Goal: Task Accomplishment & Management: Use online tool/utility

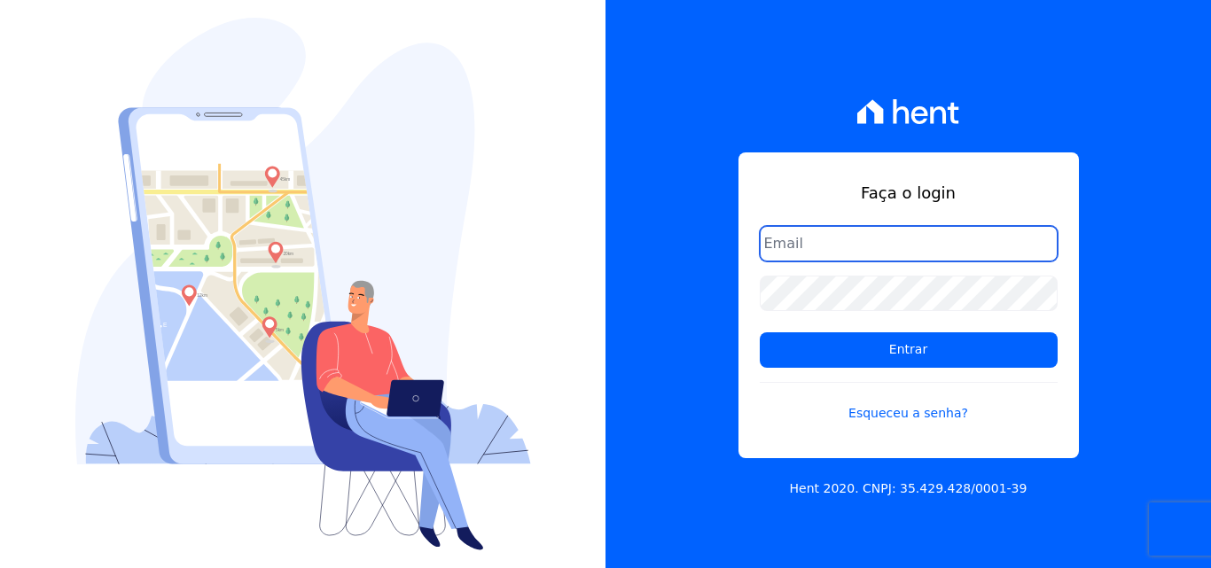
click at [852, 248] on input "email" at bounding box center [909, 243] width 298 height 35
click at [816, 249] on input "email" at bounding box center [909, 243] width 298 height 35
type input "ligia.dias@construtoralaterza.com.br"
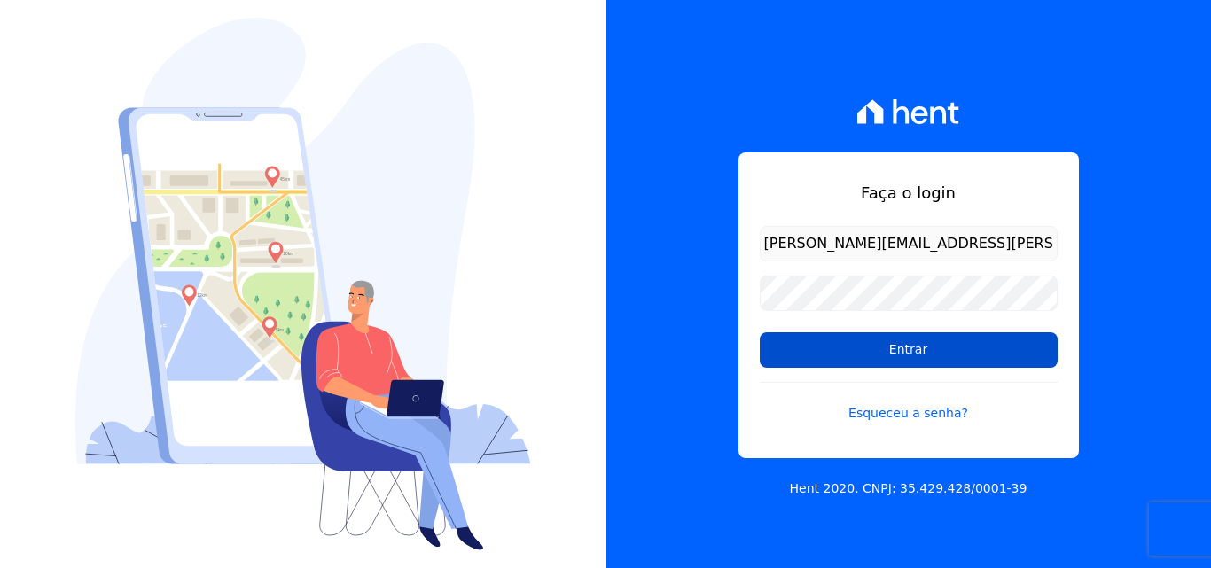
click at [855, 356] on input "Entrar" at bounding box center [909, 349] width 298 height 35
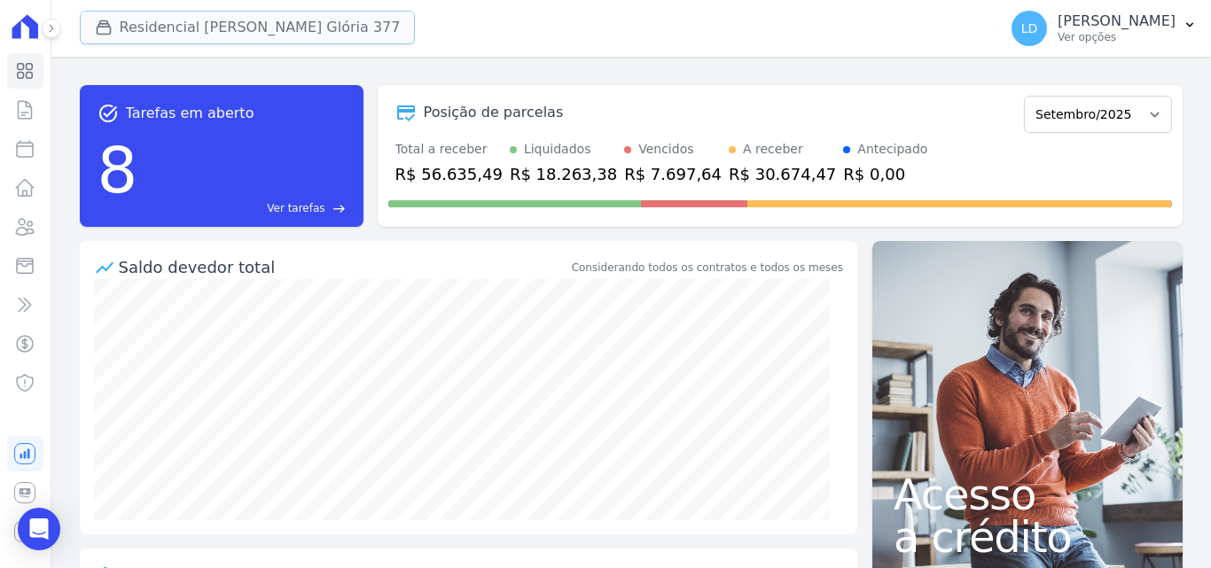
click at [225, 25] on button "Residencial Maria Da Glória 377" at bounding box center [248, 28] width 336 height 34
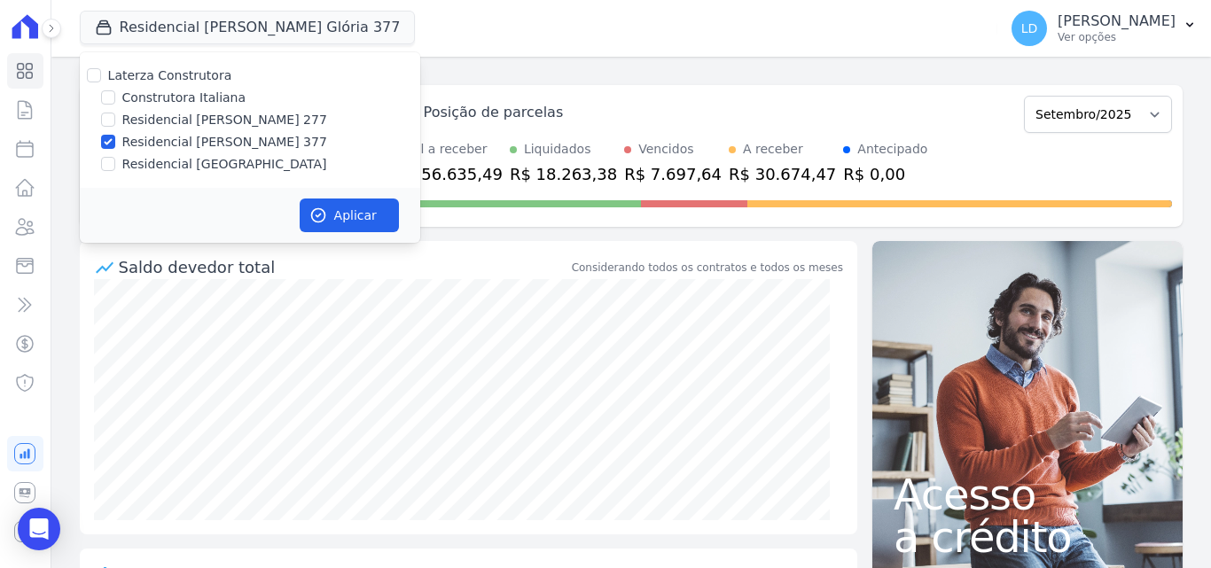
drag, startPoint x: 193, startPoint y: 69, endPoint x: 279, endPoint y: 143, distance: 113.1
click at [193, 72] on label "Laterza Construtora" at bounding box center [170, 75] width 124 height 14
click at [101, 72] on input "Laterza Construtora" at bounding box center [94, 75] width 14 height 14
checkbox input "true"
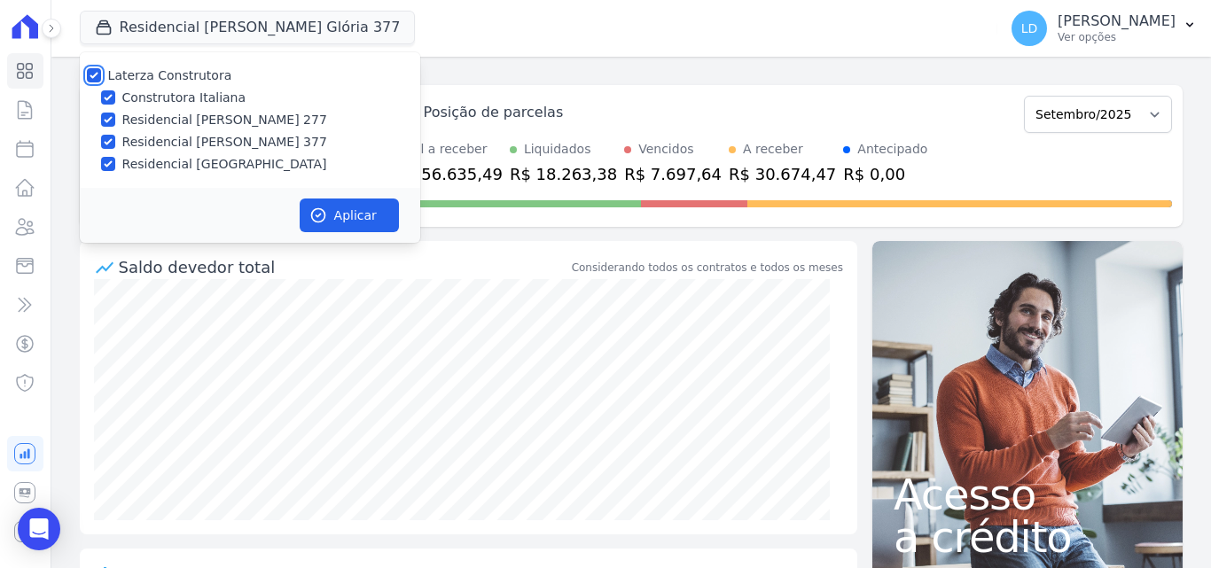
checkbox input "true"
click at [356, 208] on button "Aplicar" at bounding box center [349, 216] width 99 height 34
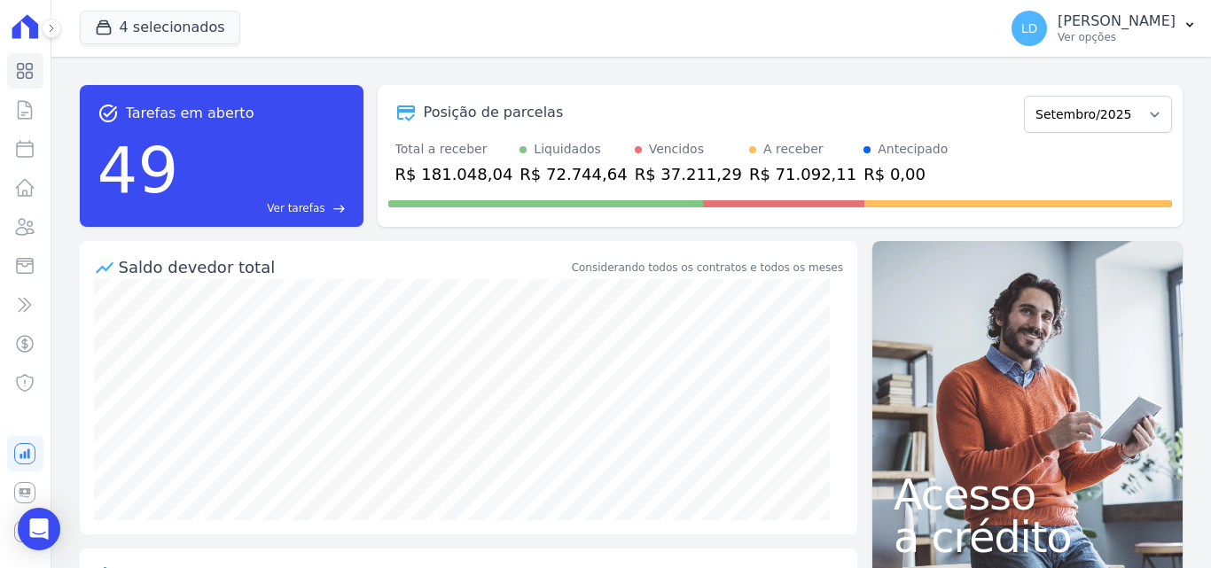
click at [1089, 39] on p "Ver opções" at bounding box center [1116, 37] width 118 height 14
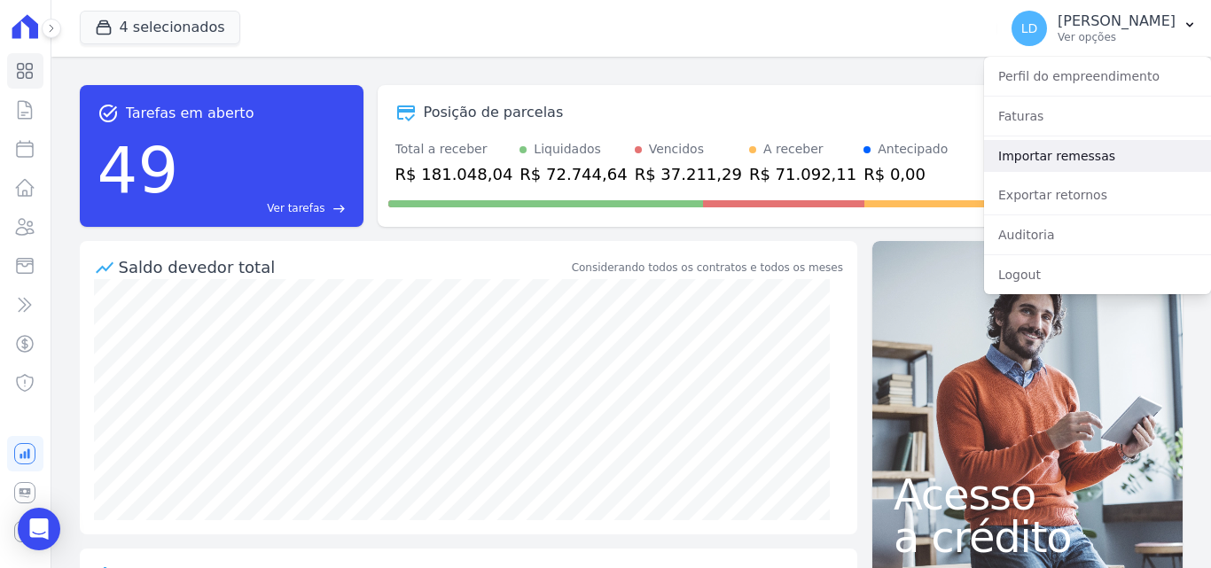
click at [1081, 160] on link "Importar remessas" at bounding box center [1097, 156] width 227 height 32
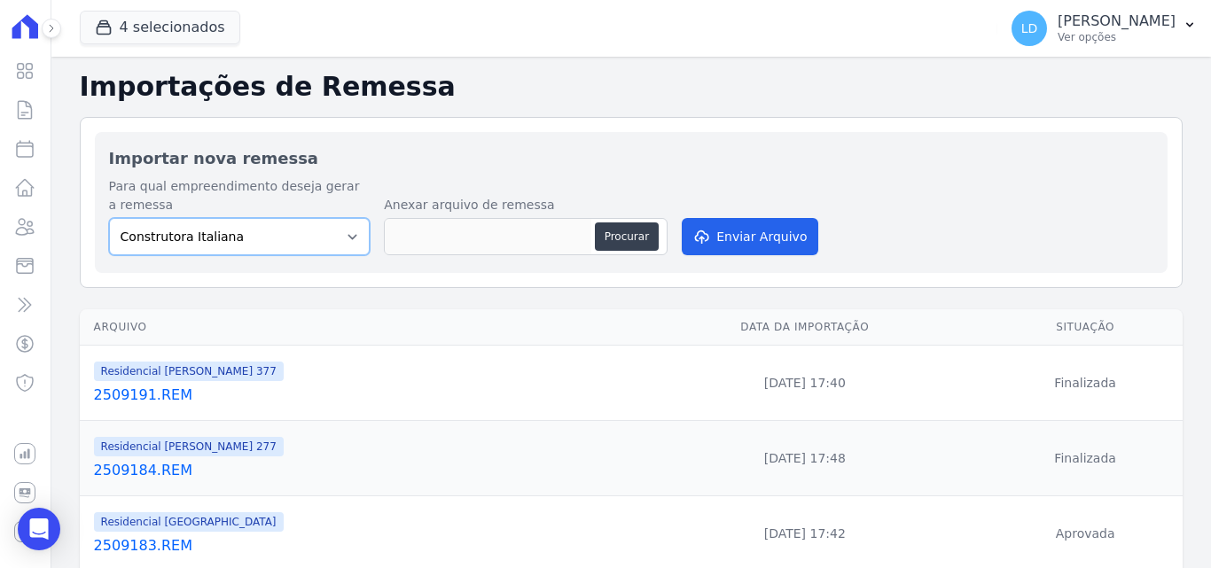
click at [258, 244] on select "Construtora Italiana Residencial [PERSON_NAME] 277 Residencial [PERSON_NAME][ST…" at bounding box center [239, 236] width 261 height 37
click at [109, 218] on select "Construtora Italiana Residencial [PERSON_NAME] 277 Residencial [PERSON_NAME][ST…" at bounding box center [239, 236] width 261 height 37
click at [628, 249] on button "Procurar" at bounding box center [627, 236] width 64 height 28
type input "2509221.REM"
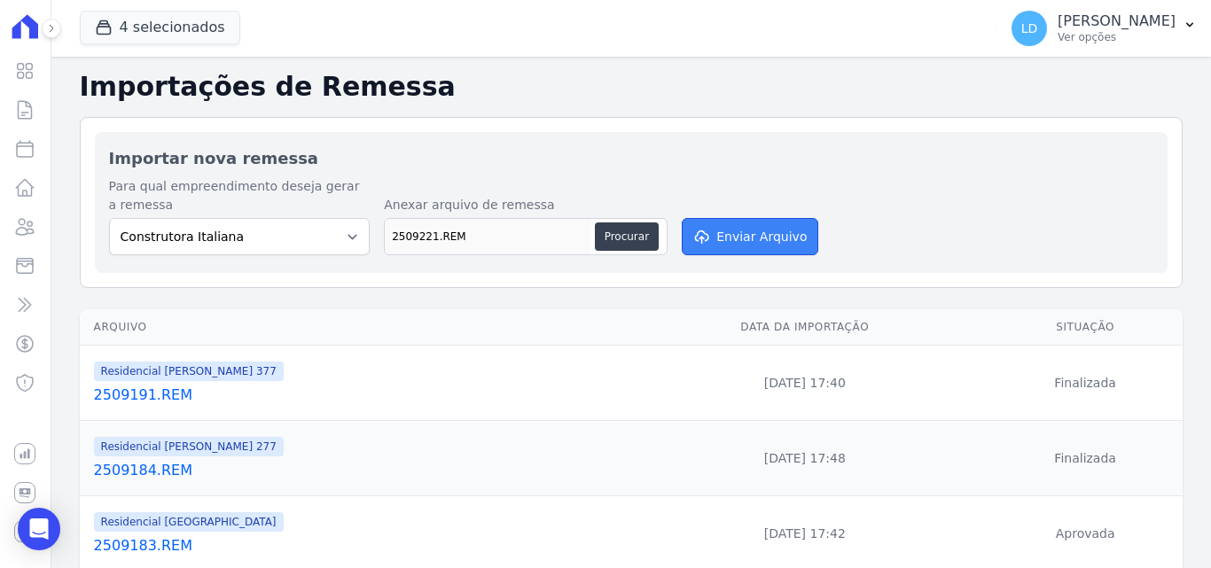
click at [740, 235] on button "Enviar Arquivo" at bounding box center [750, 236] width 136 height 37
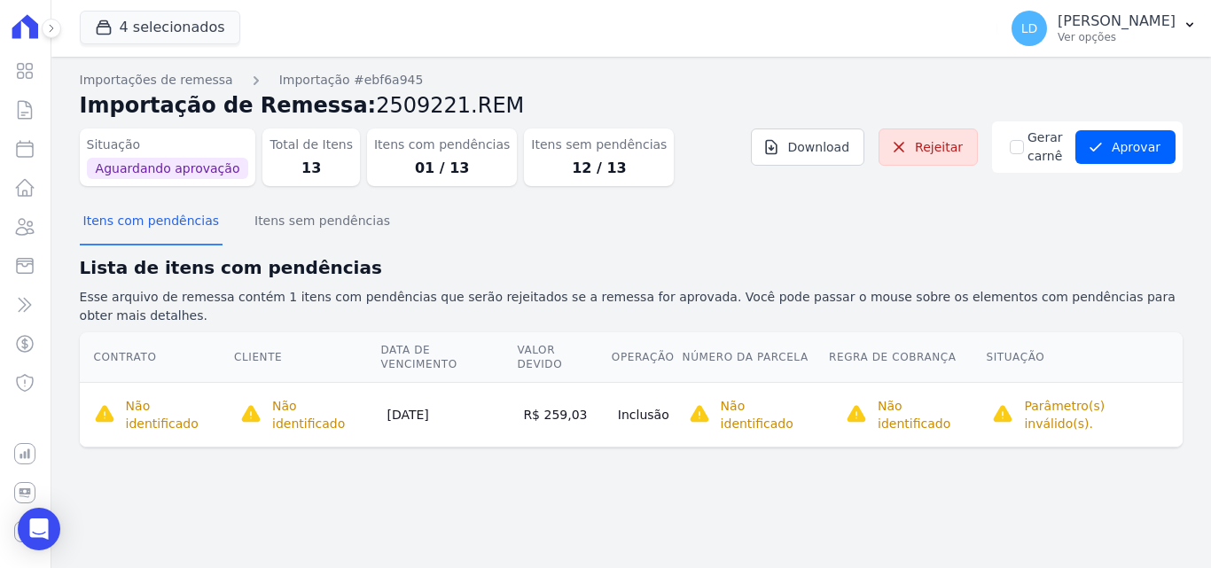
click at [828, 385] on td "Não identificado Selecione primeiro a regra de cobrança." at bounding box center [755, 414] width 146 height 65
click at [727, 397] on p "Não identificado" at bounding box center [771, 414] width 100 height 35
click at [1126, 156] on button "Aprovar" at bounding box center [1125, 147] width 100 height 34
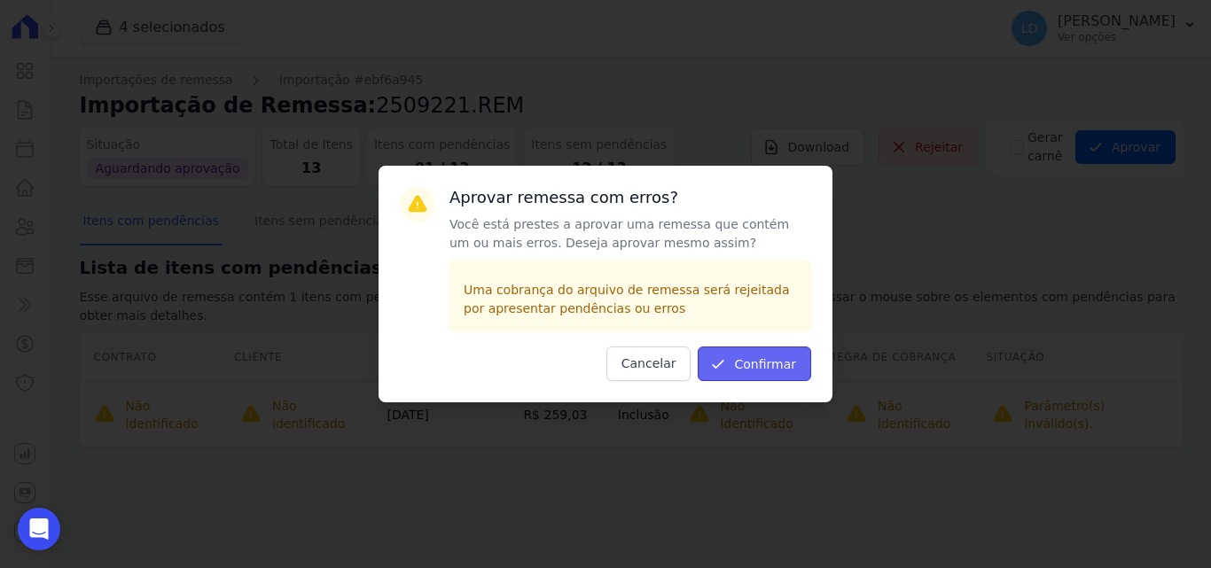
click at [757, 362] on button "Confirmar" at bounding box center [754, 364] width 113 height 35
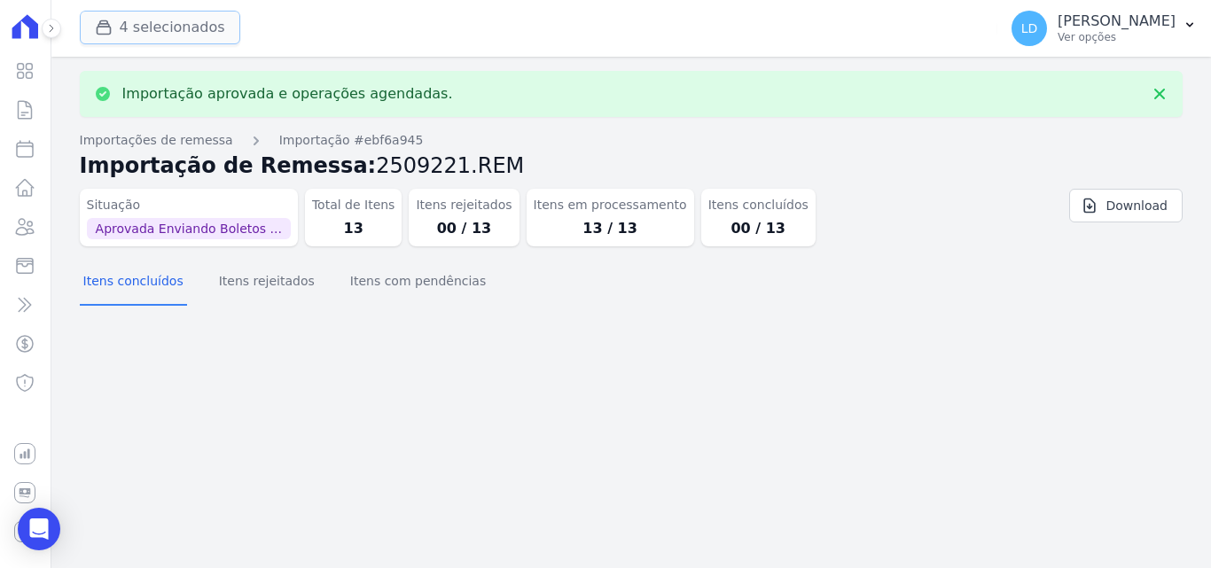
click at [193, 35] on button "4 selecionados" at bounding box center [160, 28] width 160 height 34
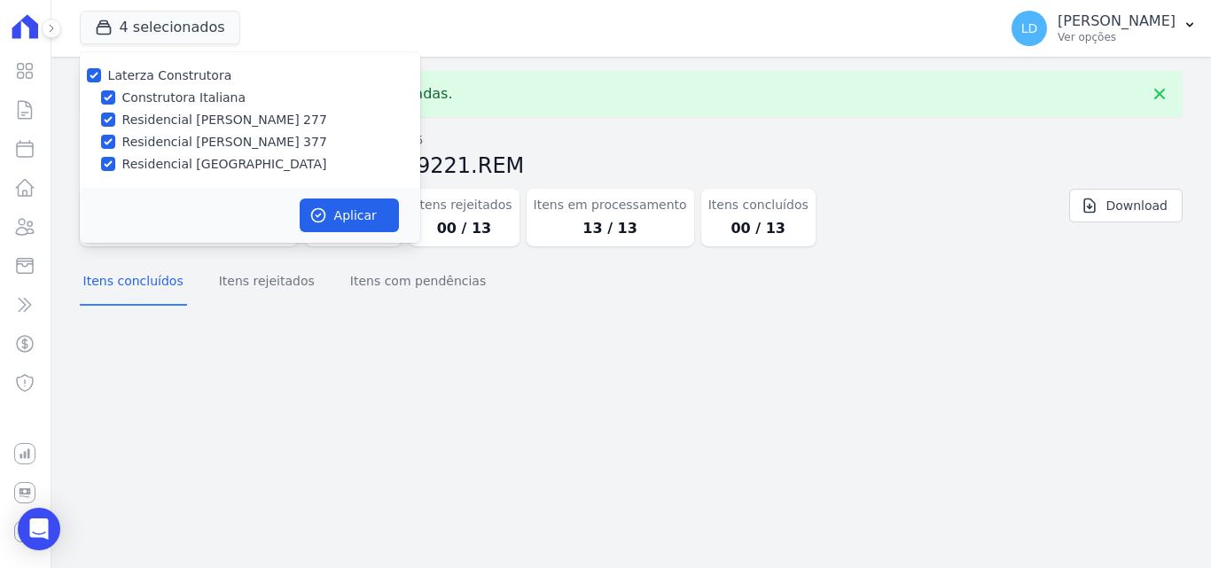
drag, startPoint x: 636, startPoint y: 124, endPoint x: 994, endPoint y: 95, distance: 359.3
click at [639, 125] on div "Importação aprovada e operações agendadas. Importações de remessa Importação #e…" at bounding box center [630, 312] width 1159 height 511
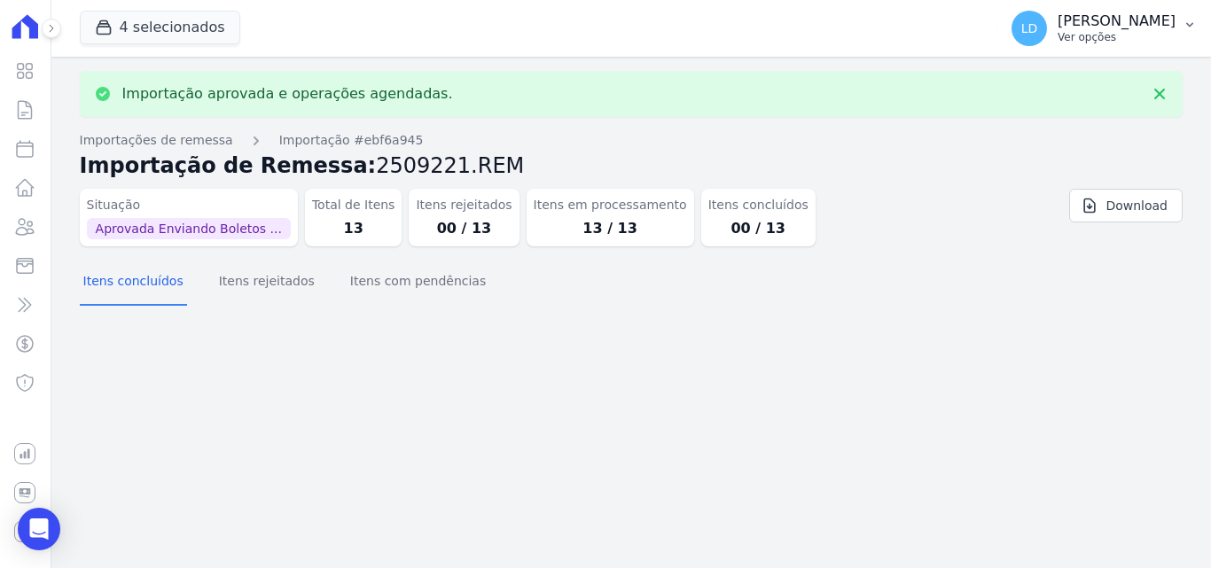
click at [1138, 43] on p "Ver opções" at bounding box center [1116, 37] width 118 height 14
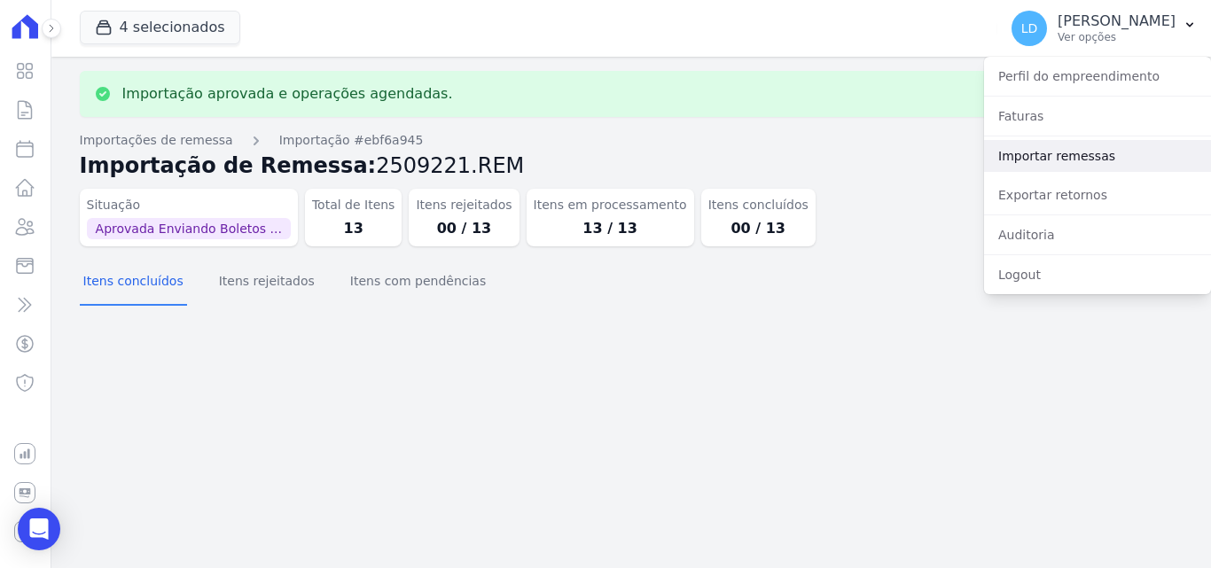
click at [1097, 156] on link "Importar remessas" at bounding box center [1097, 156] width 227 height 32
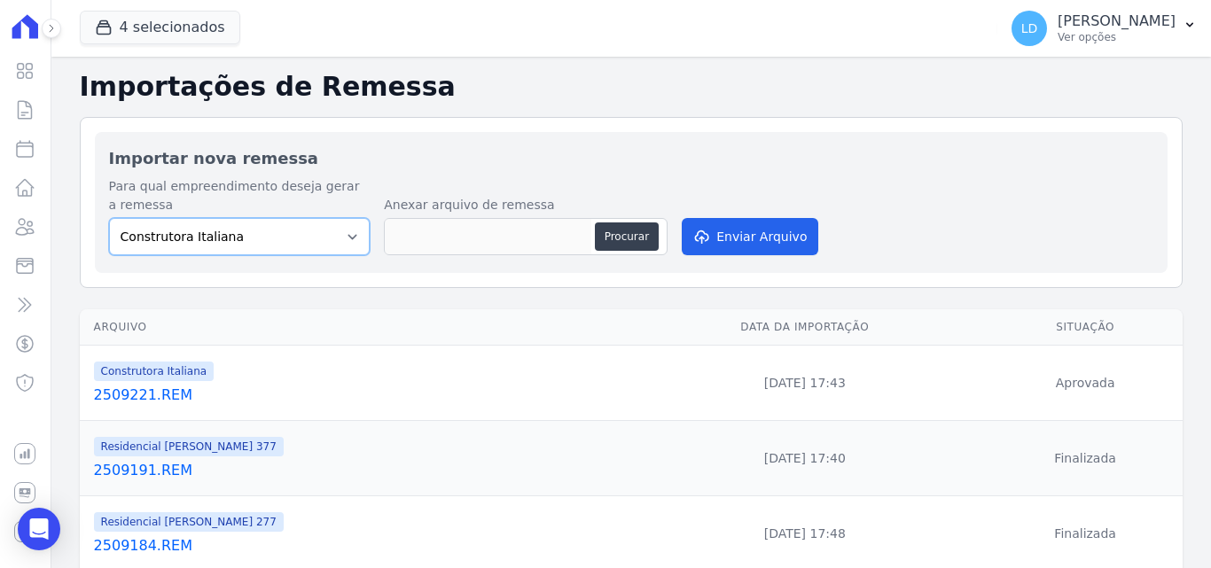
click at [266, 246] on select "Construtora Italiana Residencial Maria da Glória 277 Residencial Maria da Glóri…" at bounding box center [239, 236] width 261 height 37
select select "7d698934-b935-4dc9-aa46-576f3138731b"
click at [109, 218] on select "Construtora Italiana Residencial Maria da Glória 277 Residencial Maria da Glóri…" at bounding box center [239, 236] width 261 height 37
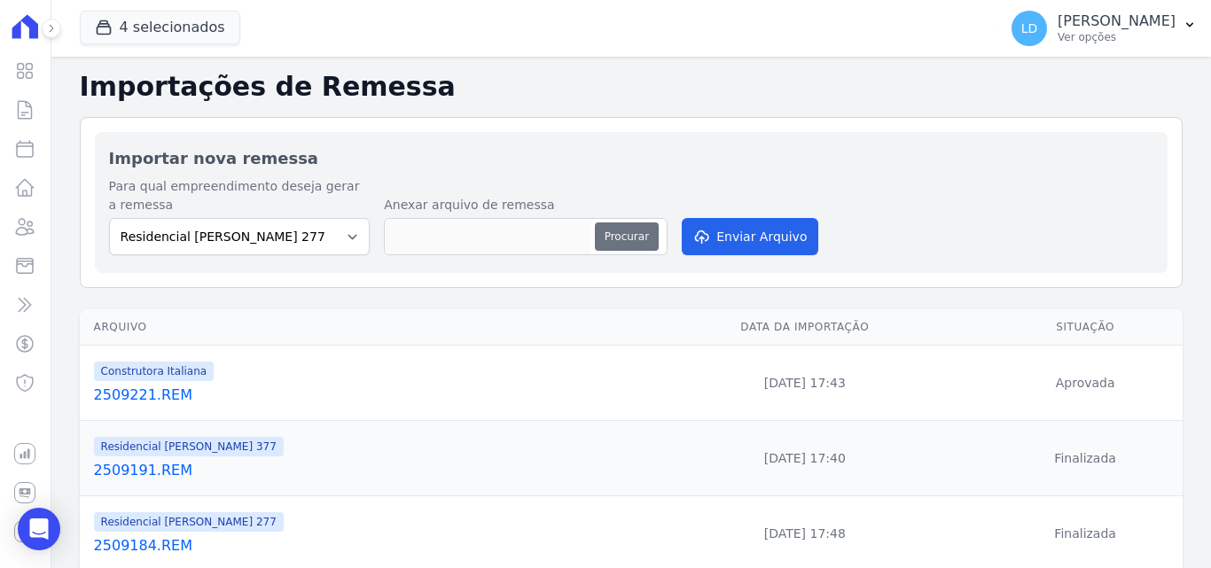
click at [624, 245] on button "Procurar" at bounding box center [627, 236] width 64 height 28
type input "2509221.REM"
click at [744, 245] on button "Enviar Arquivo" at bounding box center [750, 236] width 136 height 37
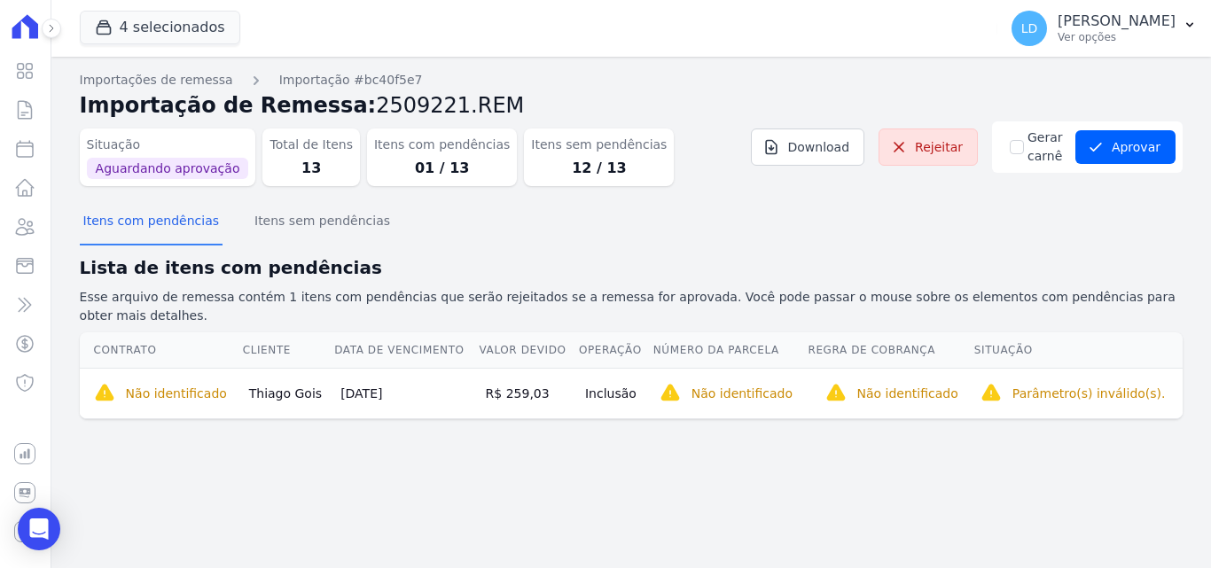
click at [542, 177] on dd "12 / 13" at bounding box center [599, 168] width 136 height 21
click at [464, 163] on dd "01 / 13" at bounding box center [442, 168] width 136 height 21
click at [308, 159] on dd "13" at bounding box center [310, 168] width 83 height 21
click at [291, 162] on dd "13" at bounding box center [310, 168] width 83 height 21
drag, startPoint x: 417, startPoint y: 173, endPoint x: 439, endPoint y: 174, distance: 22.2
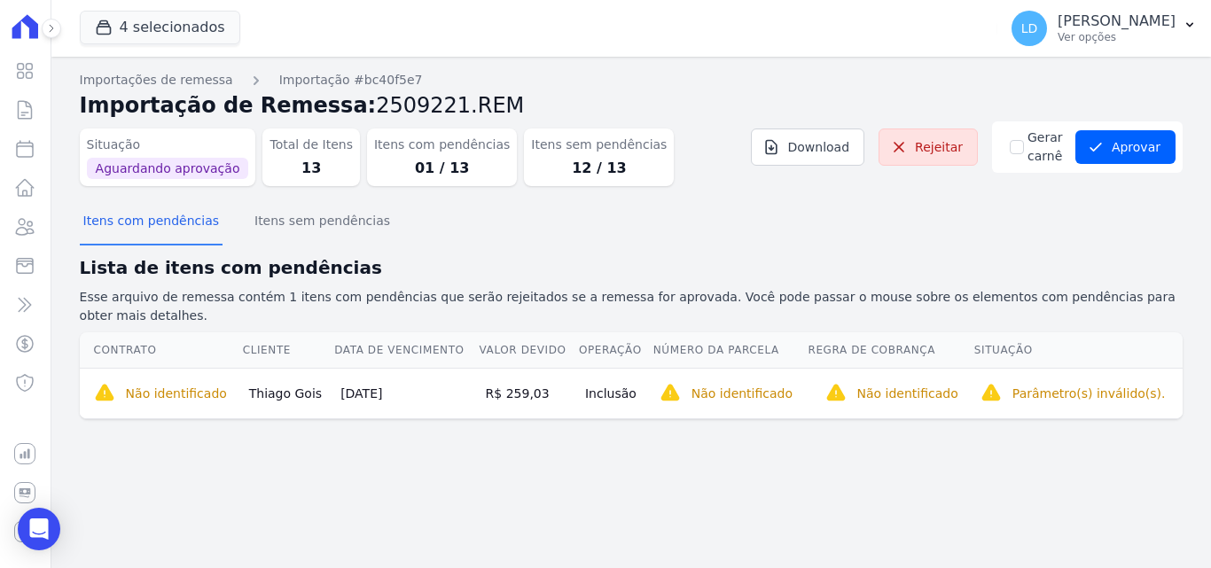
click at [420, 174] on dd "01 / 13" at bounding box center [442, 168] width 136 height 21
drag, startPoint x: 510, startPoint y: 169, endPoint x: 585, endPoint y: 324, distance: 172.4
click at [531, 173] on dd "12 / 13" at bounding box center [599, 168] width 136 height 21
click at [626, 379] on td "Inclusão" at bounding box center [615, 393] width 74 height 51
click at [822, 387] on td "Não identificado O contrato ainda não foi identificado/selecionado. O campo reg…" at bounding box center [890, 393] width 166 height 51
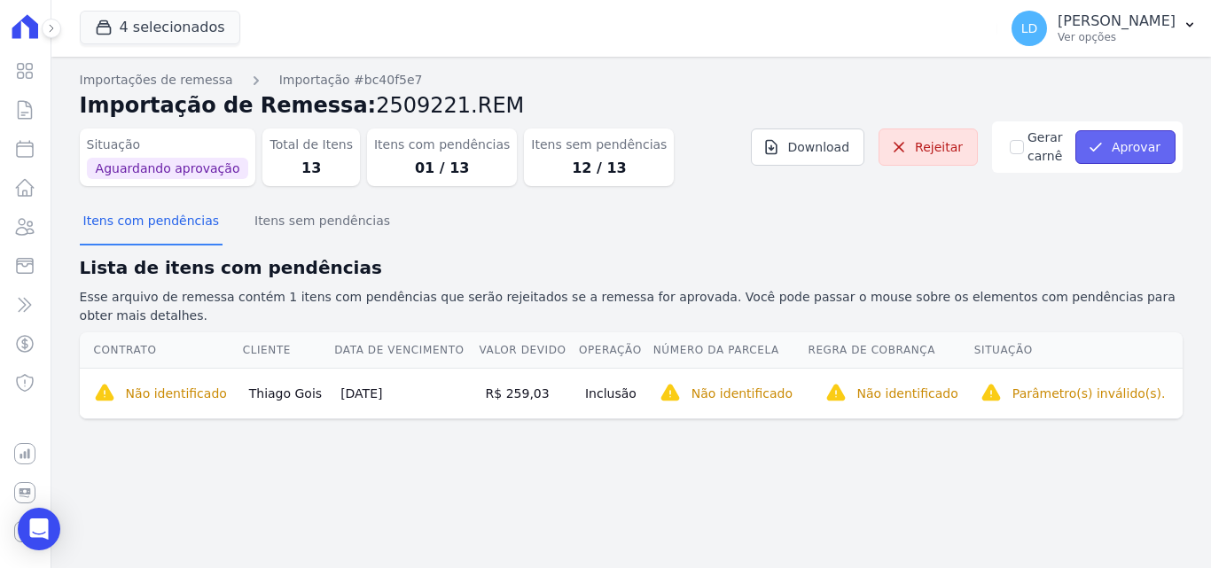
click at [1145, 143] on button "Aprovar" at bounding box center [1125, 147] width 100 height 34
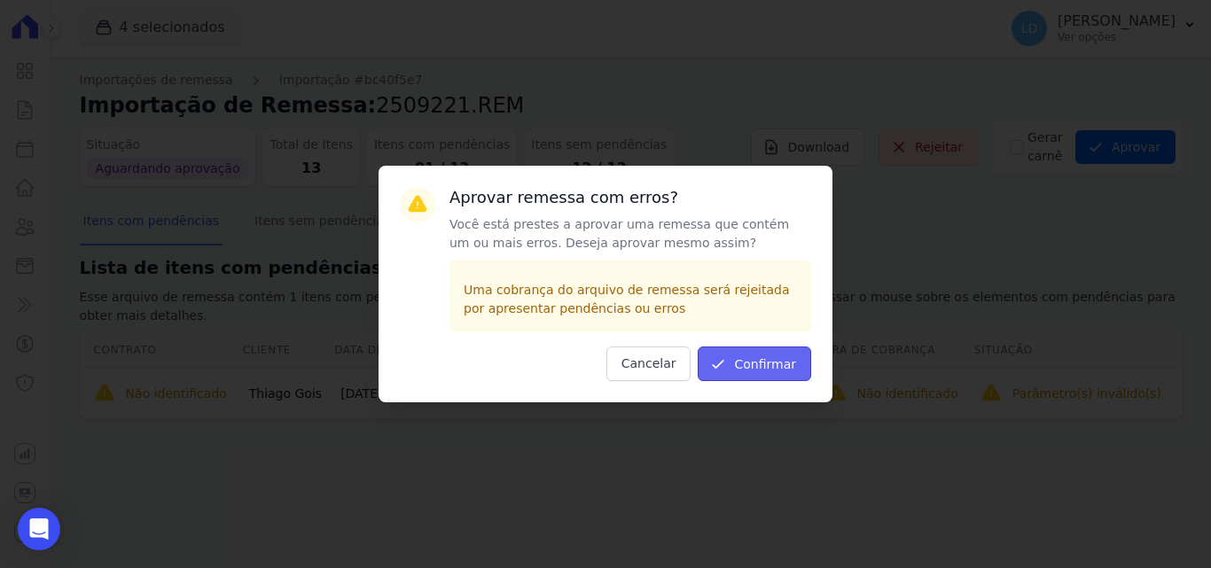
click at [770, 364] on button "Confirmar" at bounding box center [754, 364] width 113 height 35
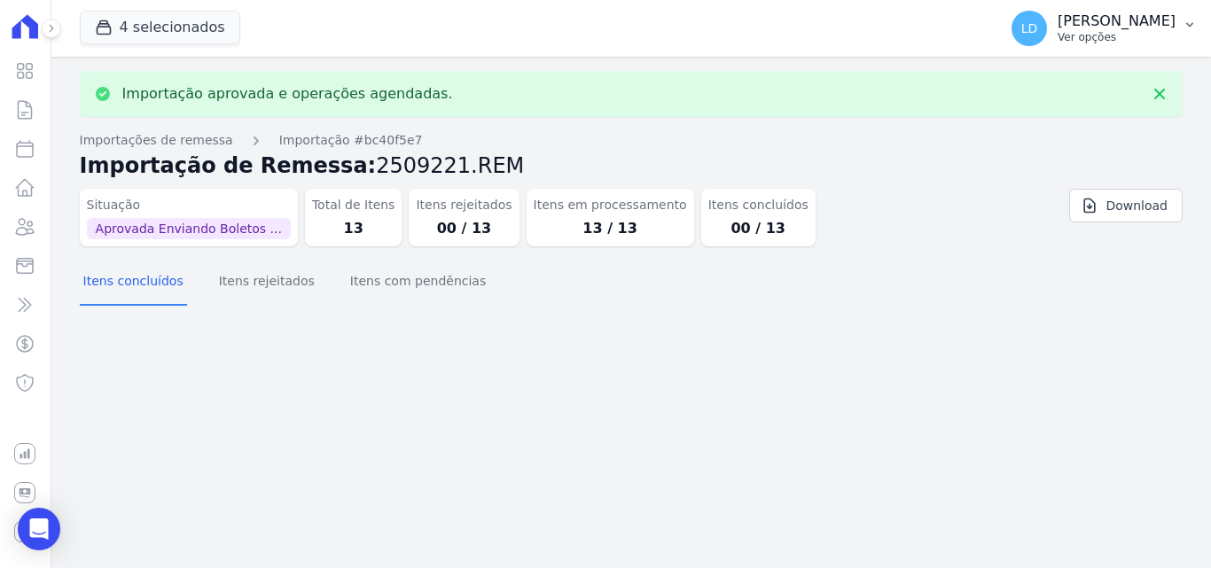
click at [1104, 44] on div "LD [PERSON_NAME] Ver opções" at bounding box center [1093, 28] width 164 height 35
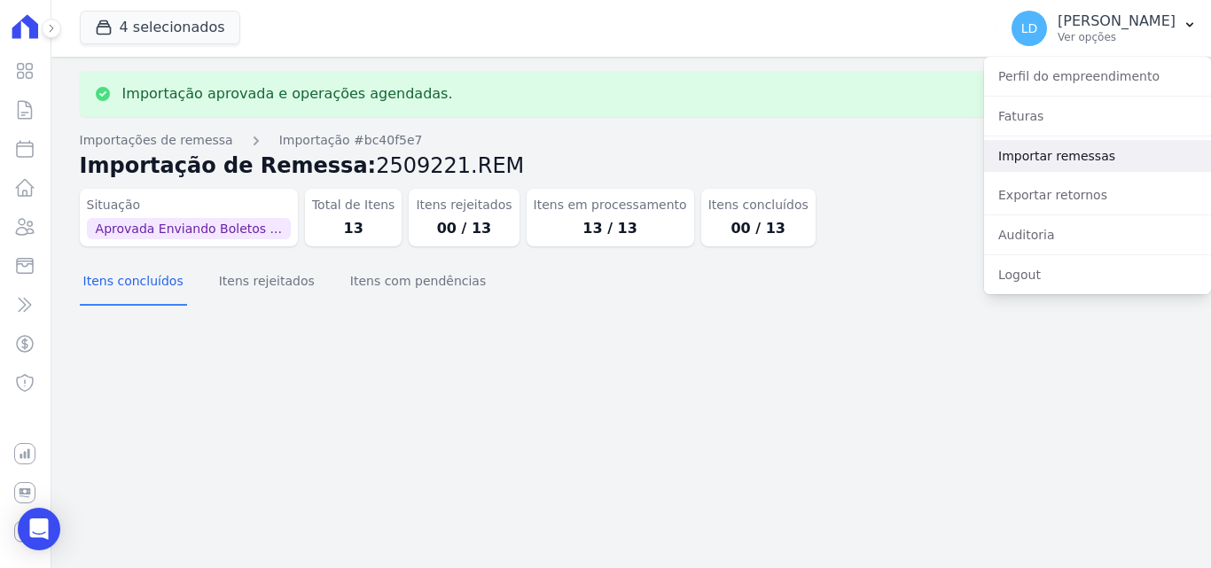
click at [1081, 169] on link "Importar remessas" at bounding box center [1097, 156] width 227 height 32
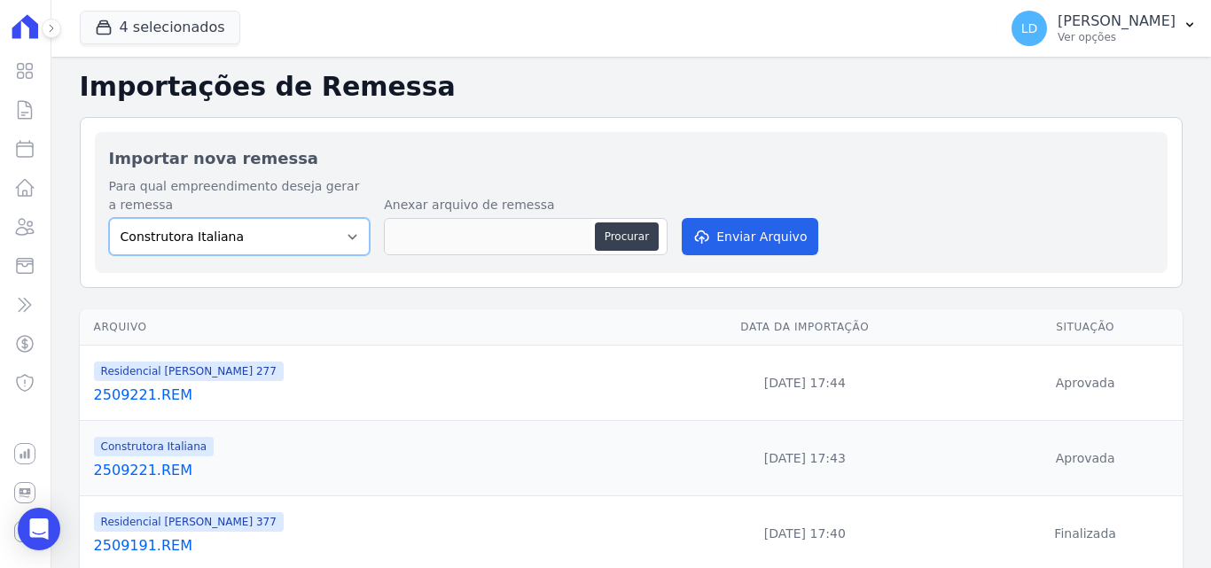
drag, startPoint x: 250, startPoint y: 242, endPoint x: 248, endPoint y: 253, distance: 11.7
click at [250, 242] on select "Construtora Italiana Residencial Maria da Glória 277 Residencial Maria da Glóri…" at bounding box center [239, 236] width 261 height 37
select select "0cd9190e-dfd9-46e5-afc8-7298ef4c0c2b"
click at [109, 218] on select "Construtora Italiana Residencial Maria da Glória 277 Residencial Maria da Glóri…" at bounding box center [239, 236] width 261 height 37
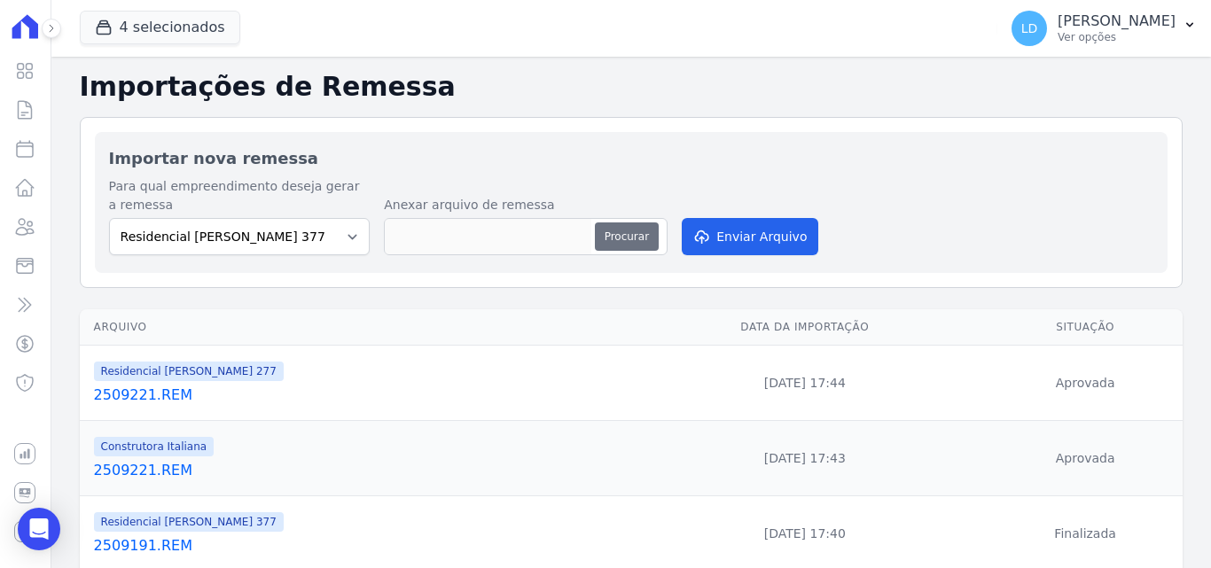
click at [637, 239] on button "Procurar" at bounding box center [627, 236] width 64 height 28
type input "2509221.REM"
click at [729, 246] on button "Enviar Arquivo" at bounding box center [750, 236] width 136 height 37
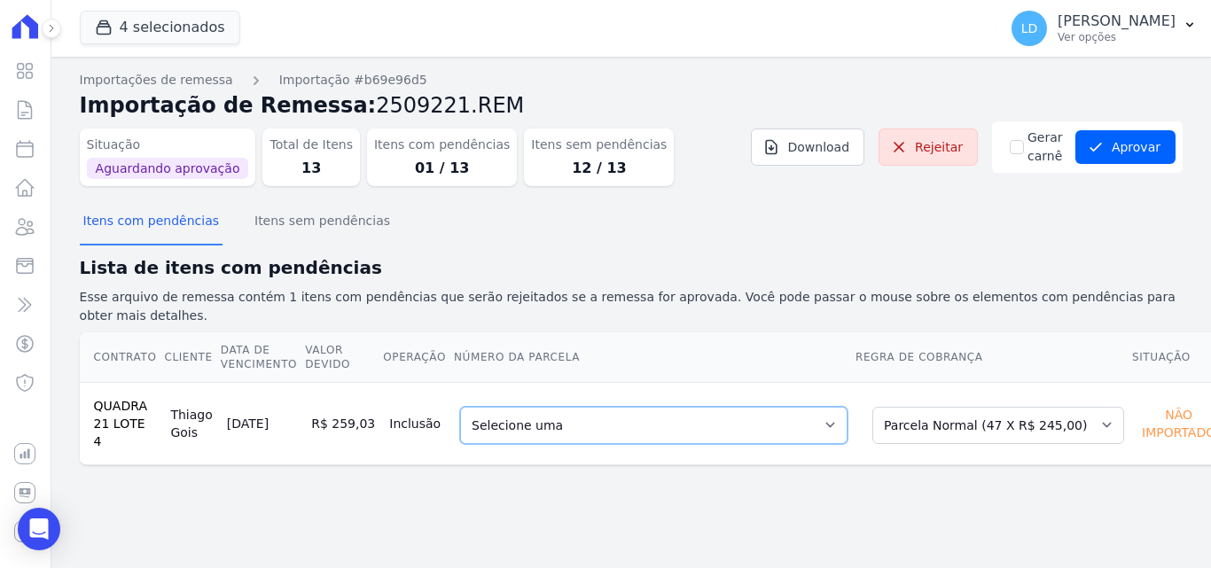
click at [758, 407] on select "Selecione uma 1 - [DATE] - R$ 245,00 - Agendado 2 - [DATE] - R$ 245,00 - Vencid…" at bounding box center [653, 425] width 387 height 37
click at [758, 407] on select "Selecione uma 1 - 20/04/2024 - R$ 245,00 - Agendado 2 - 20/05/2024 - R$ 245,00 …" at bounding box center [653, 425] width 387 height 37
click at [887, 412] on select "Selecione uma Nova Parcela Avulsa Parcela Avulsa Existente Parcela Normal (47 X…" at bounding box center [998, 425] width 252 height 37
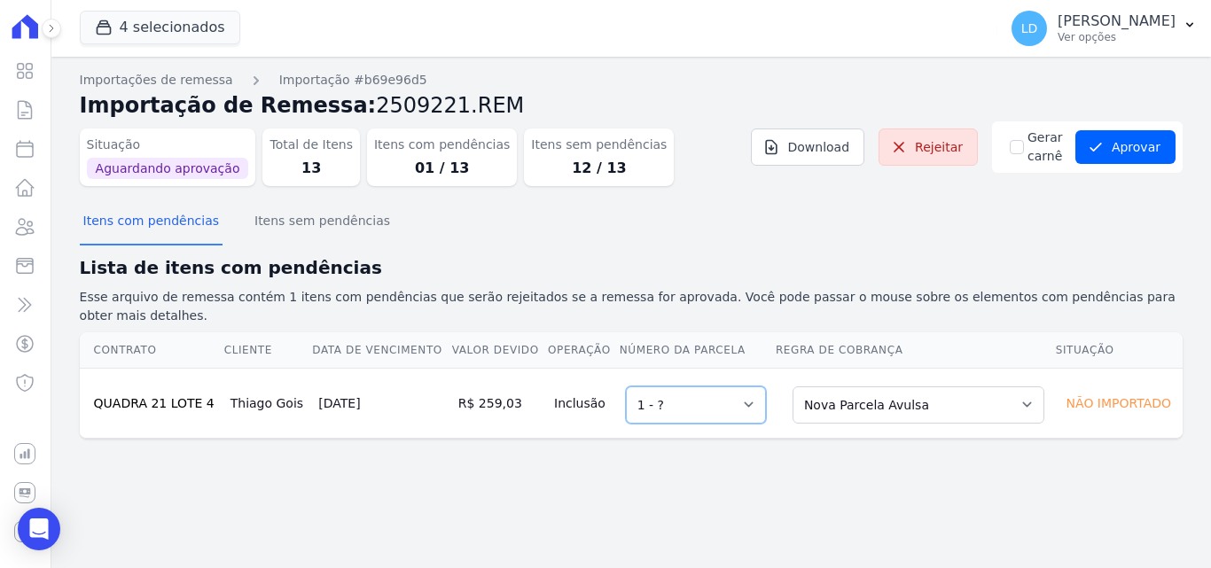
click at [746, 391] on select "Selecione uma 1 - ?" at bounding box center [696, 404] width 140 height 37
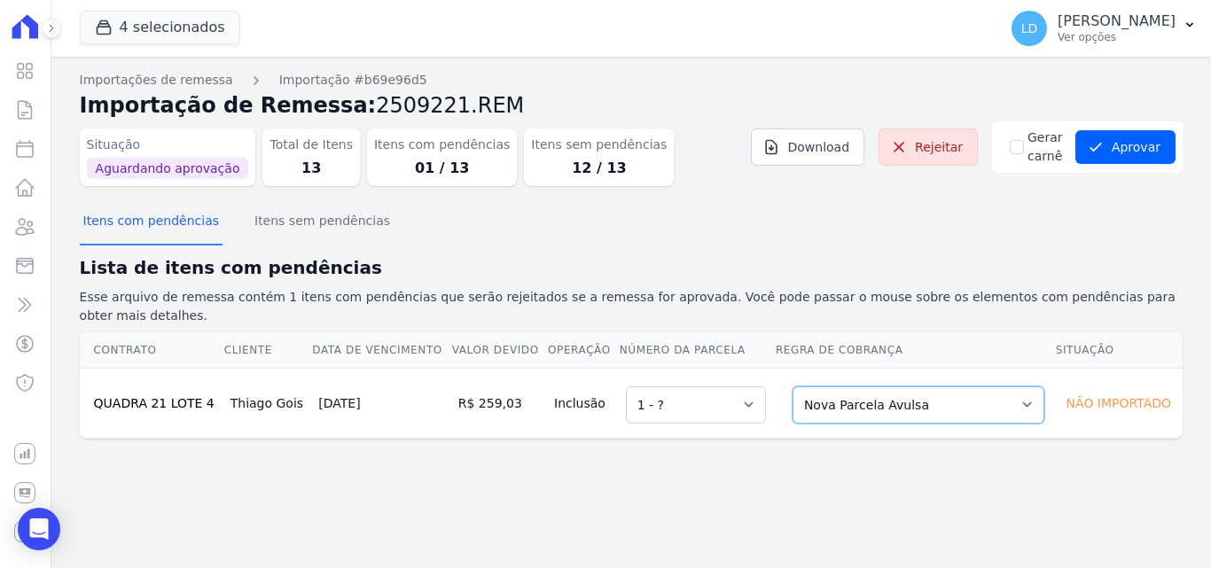
click at [844, 391] on select "Selecione uma Nova Parcela Avulsa Parcela Avulsa Existente Parcela Normal (47 X…" at bounding box center [918, 404] width 252 height 37
click at [792, 386] on select "Selecione uma Nova Parcela Avulsa Parcela Avulsa Existente Parcela Normal (47 X…" at bounding box center [918, 404] width 252 height 37
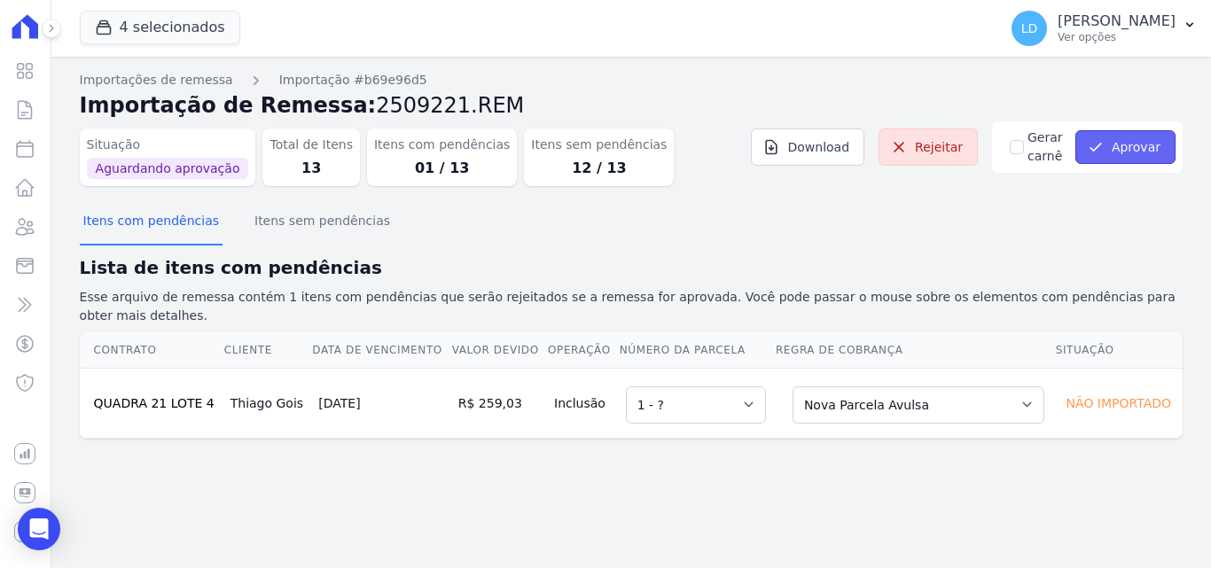
click at [1122, 157] on button "Aprovar" at bounding box center [1125, 147] width 100 height 34
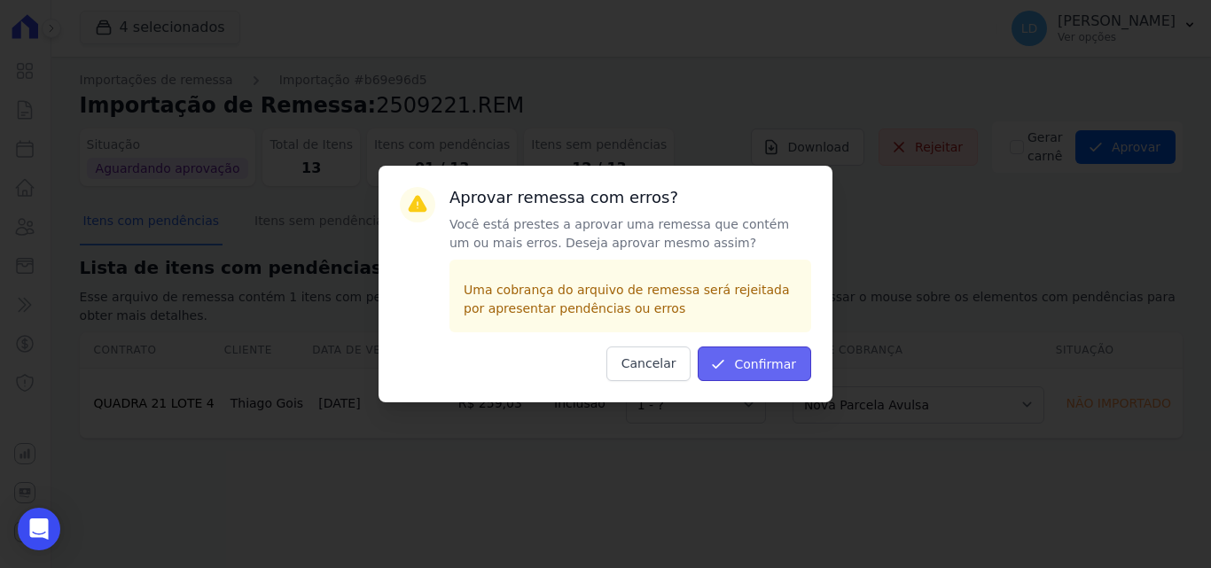
click at [797, 364] on button "Confirmar" at bounding box center [754, 364] width 113 height 35
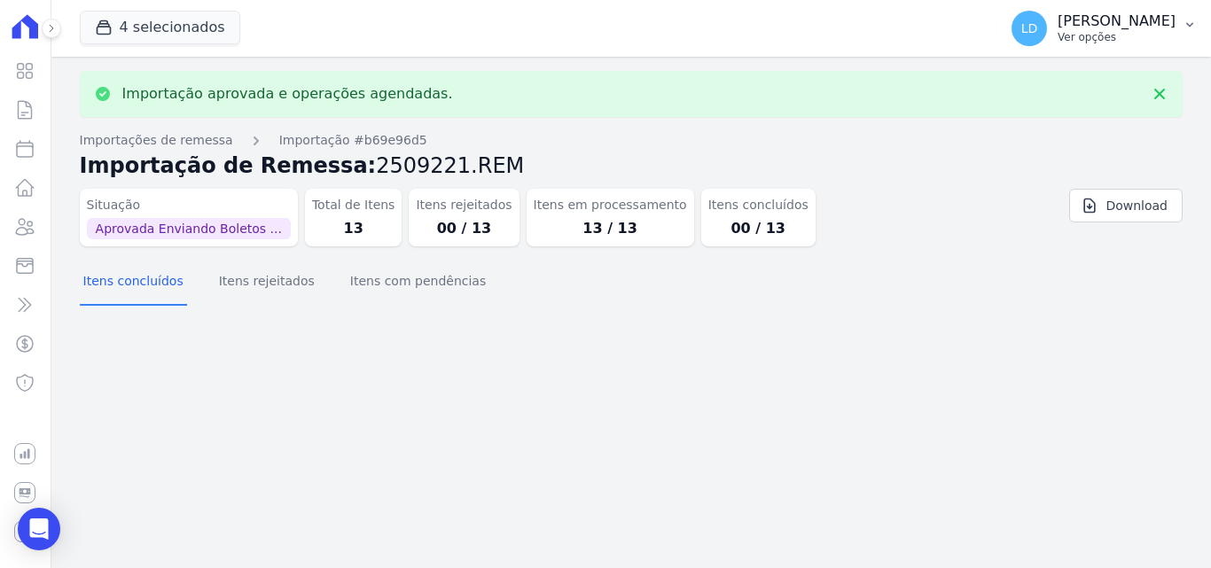
click at [1089, 49] on button "LD [PERSON_NAME] Ver opções" at bounding box center [1104, 29] width 214 height 50
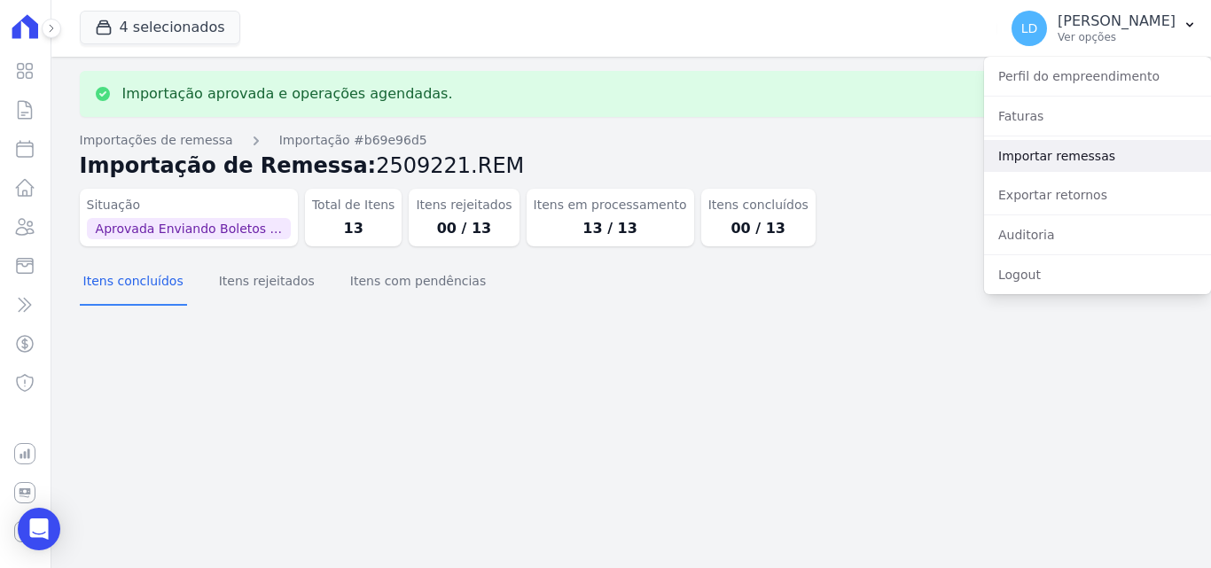
click at [1084, 158] on link "Importar remessas" at bounding box center [1097, 156] width 227 height 32
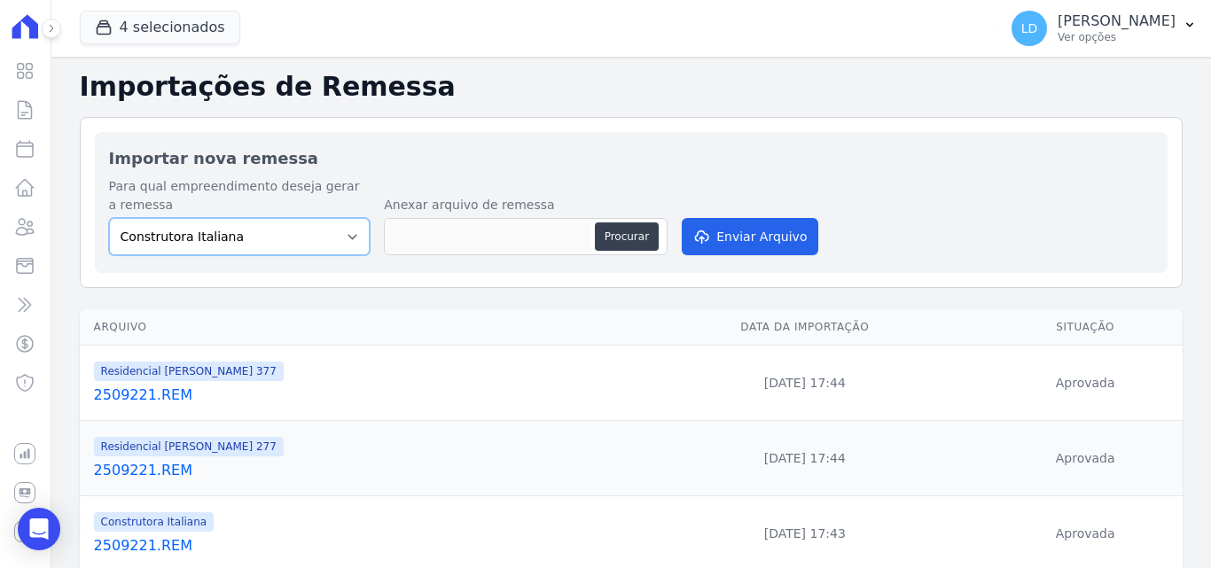
drag, startPoint x: 331, startPoint y: 238, endPoint x: 328, endPoint y: 247, distance: 10.1
click at [331, 238] on select "Construtora Italiana Residencial Maria da Glória 277 Residencial Maria da Glóri…" at bounding box center [239, 236] width 261 height 37
select select "6440c0a1-232b-4aa1-adfe-88cb95fffe46"
click at [109, 218] on select "Construtora Italiana Residencial Maria da Glória 277 Residencial Maria da Glóri…" at bounding box center [239, 236] width 261 height 37
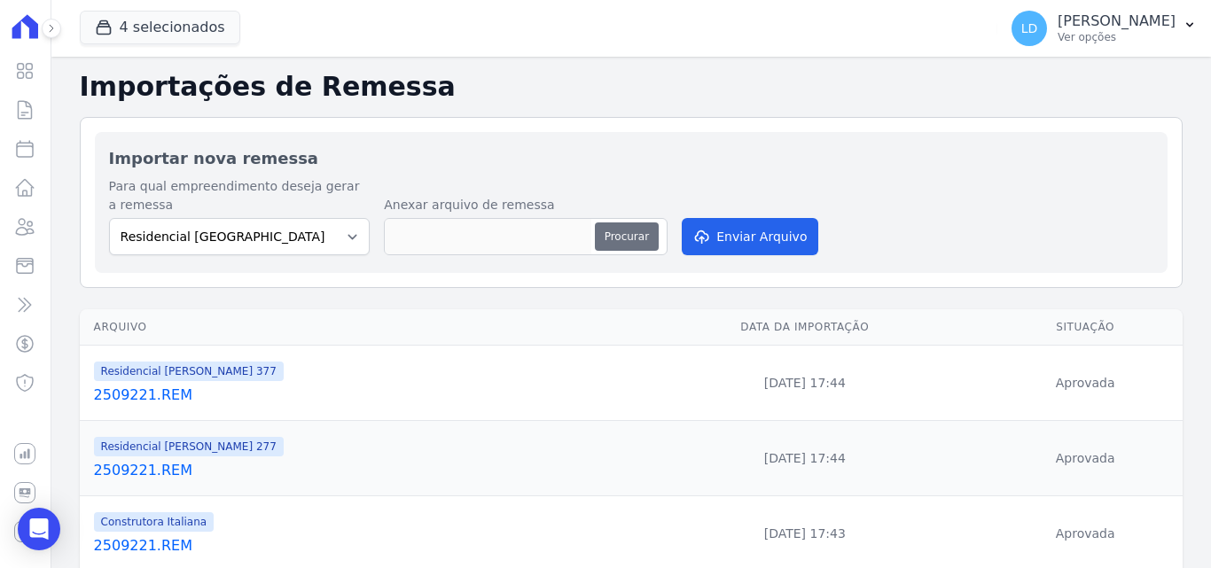
click at [646, 238] on button "Procurar" at bounding box center [627, 236] width 64 height 28
type input "2509221.REM"
click at [723, 240] on button "Enviar Arquivo" at bounding box center [750, 236] width 136 height 37
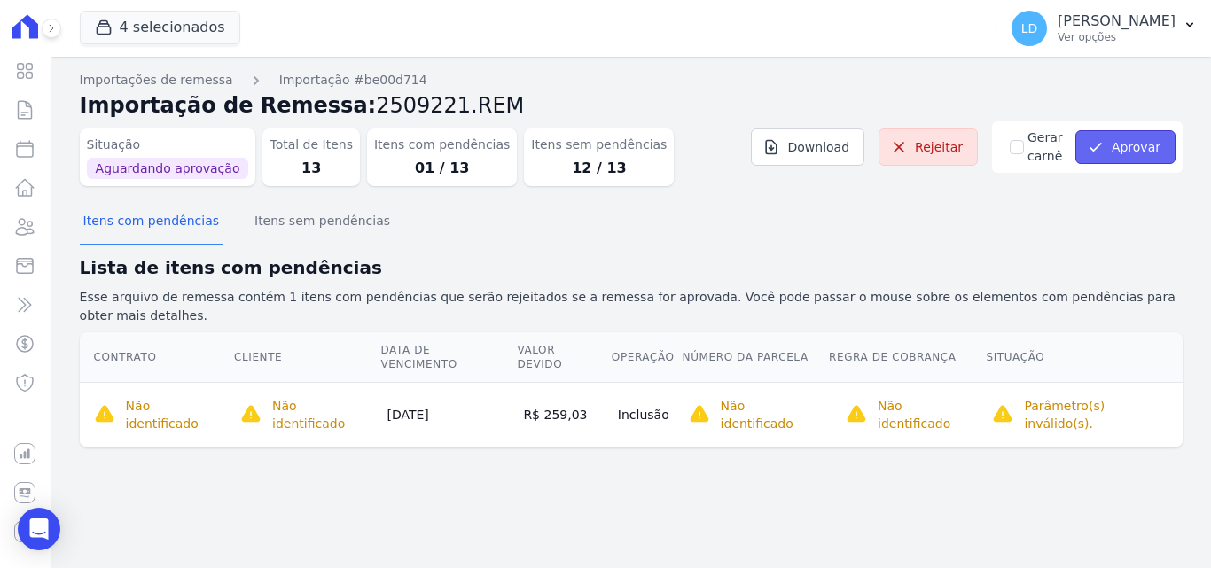
click at [1144, 153] on button "Aprovar" at bounding box center [1125, 147] width 100 height 34
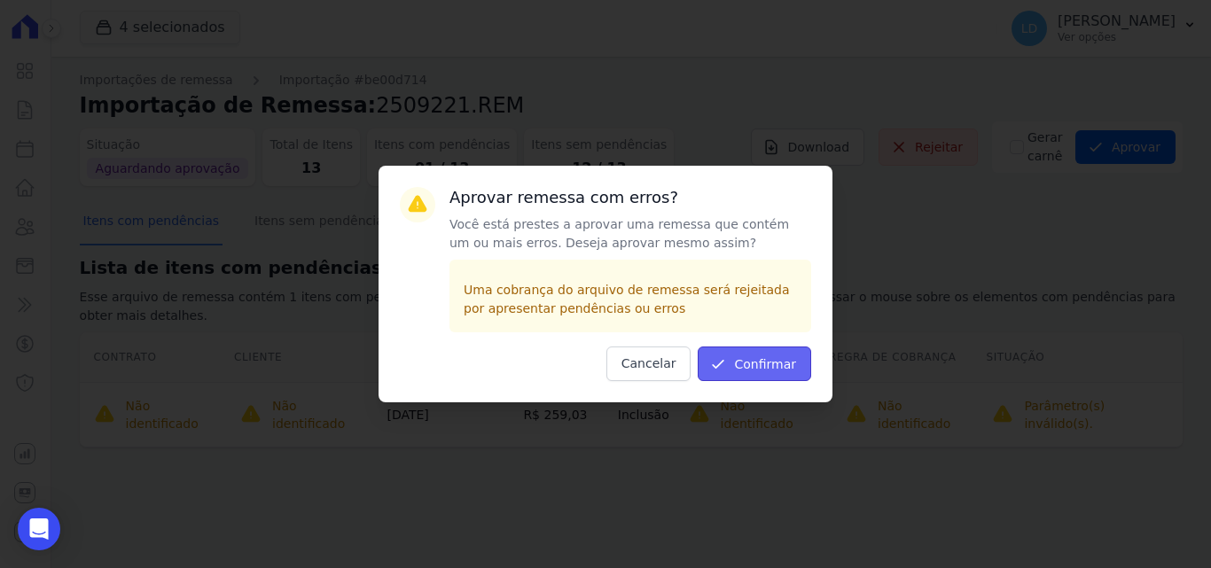
click at [767, 370] on button "Confirmar" at bounding box center [754, 364] width 113 height 35
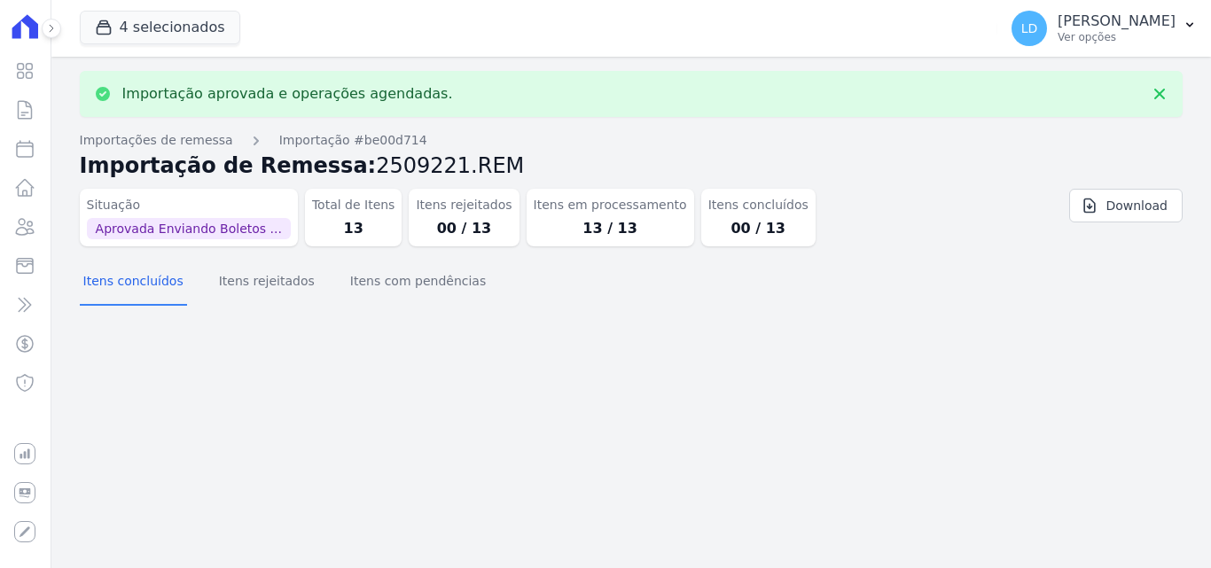
drag, startPoint x: 309, startPoint y: 165, endPoint x: 404, endPoint y: 170, distance: 95.0
click at [1098, 32] on p "Ver opções" at bounding box center [1116, 37] width 118 height 14
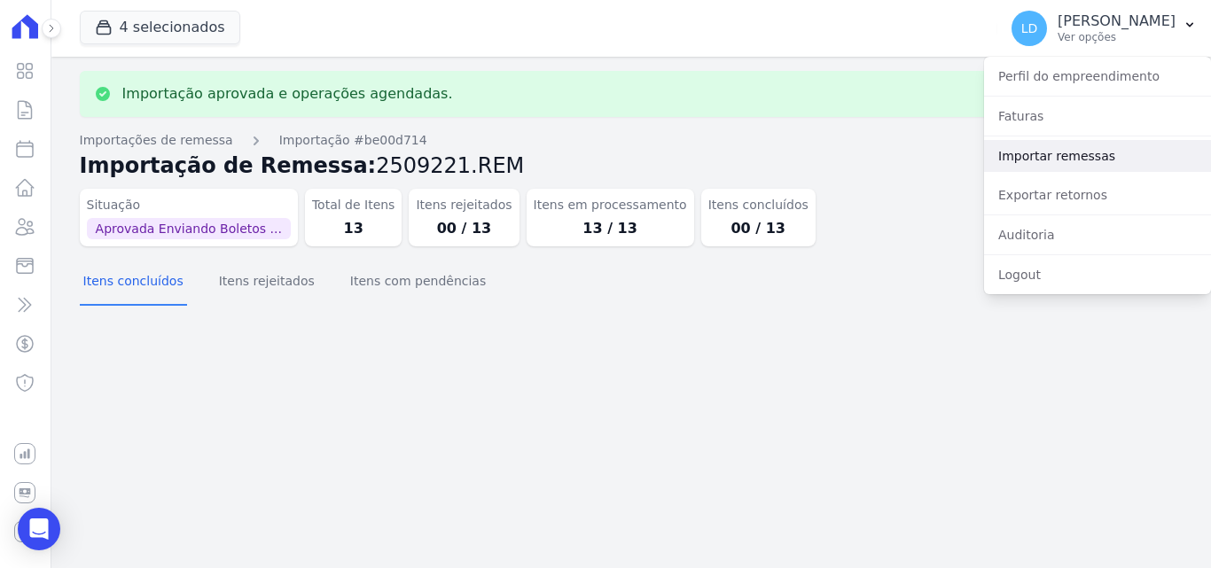
click at [1058, 160] on link "Importar remessas" at bounding box center [1097, 156] width 227 height 32
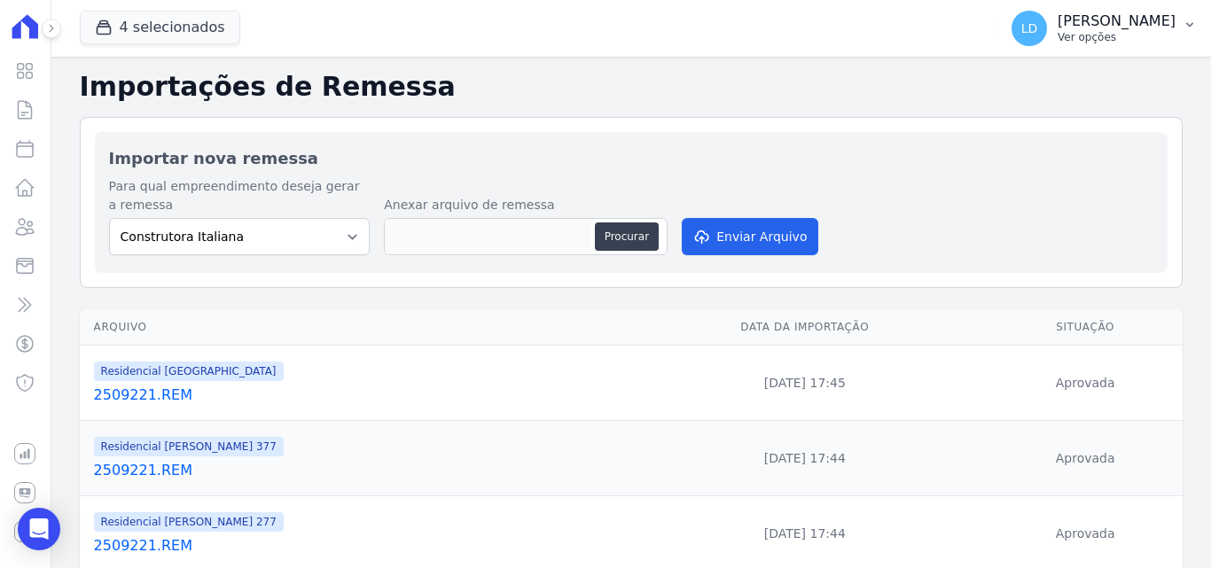
click at [1164, 32] on p "Ver opções" at bounding box center [1116, 37] width 118 height 14
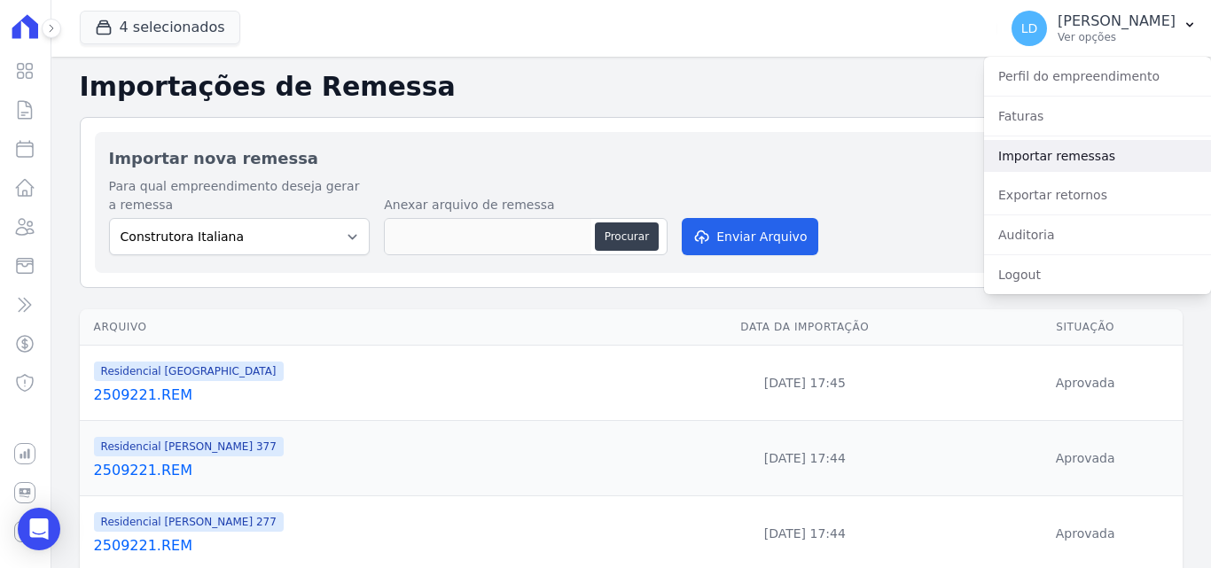
click at [1109, 169] on link "Importar remessas" at bounding box center [1097, 156] width 227 height 32
